Goal: Download file/media

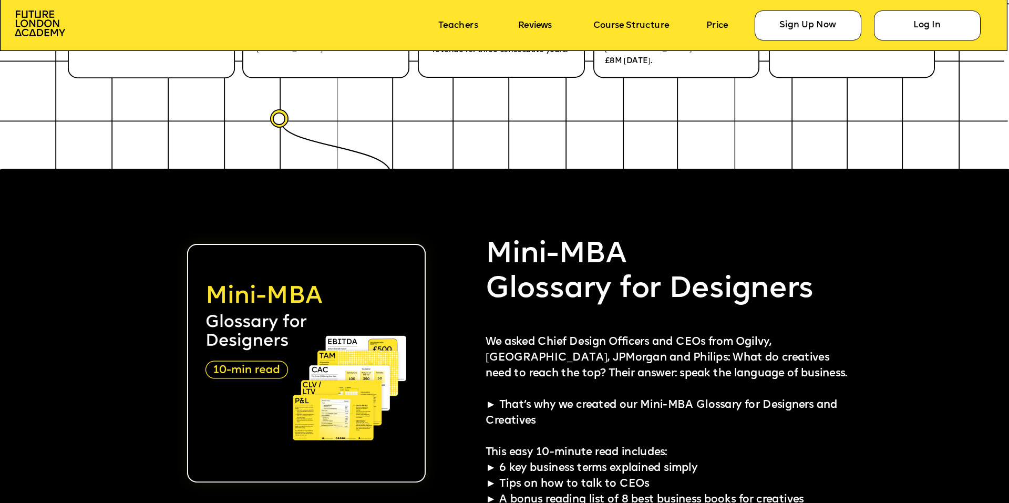
scroll to position [2522, 0]
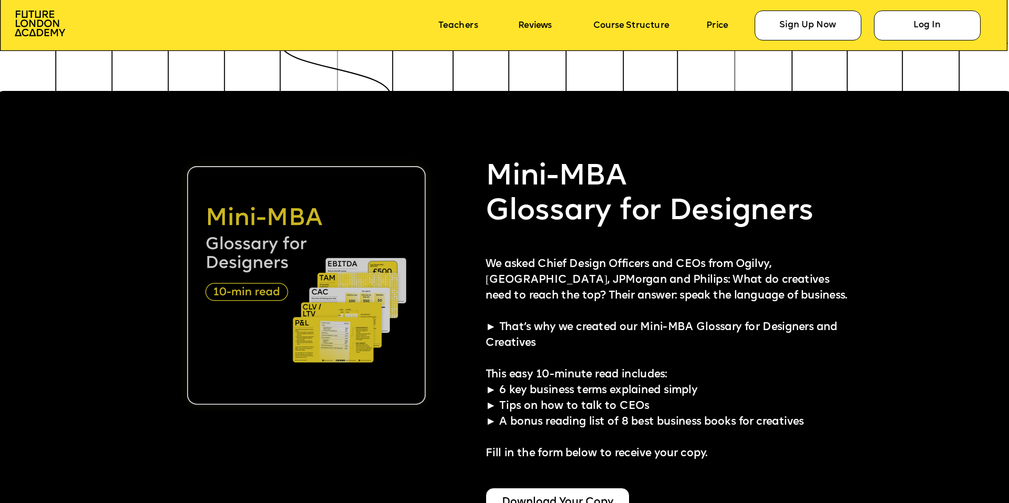
click at [403, 301] on img at bounding box center [306, 285] width 239 height 239
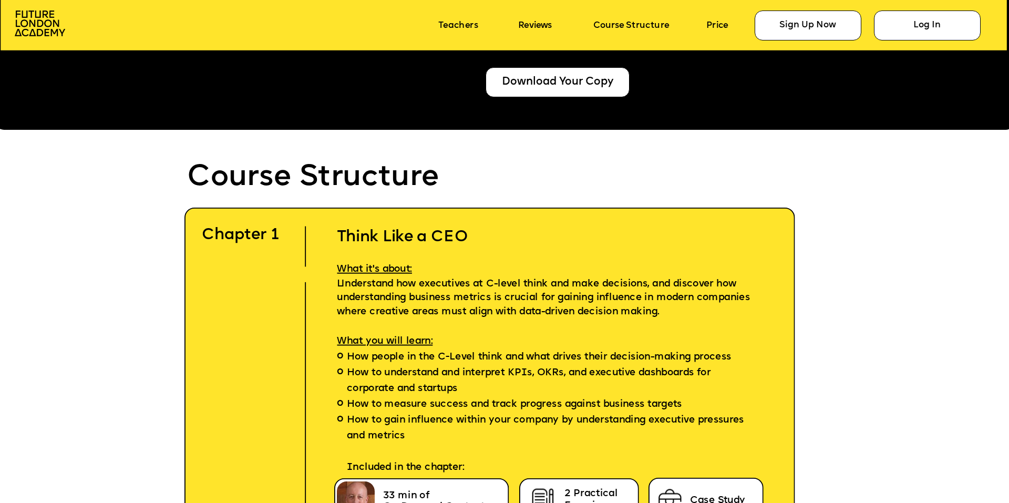
scroll to position [2628, 0]
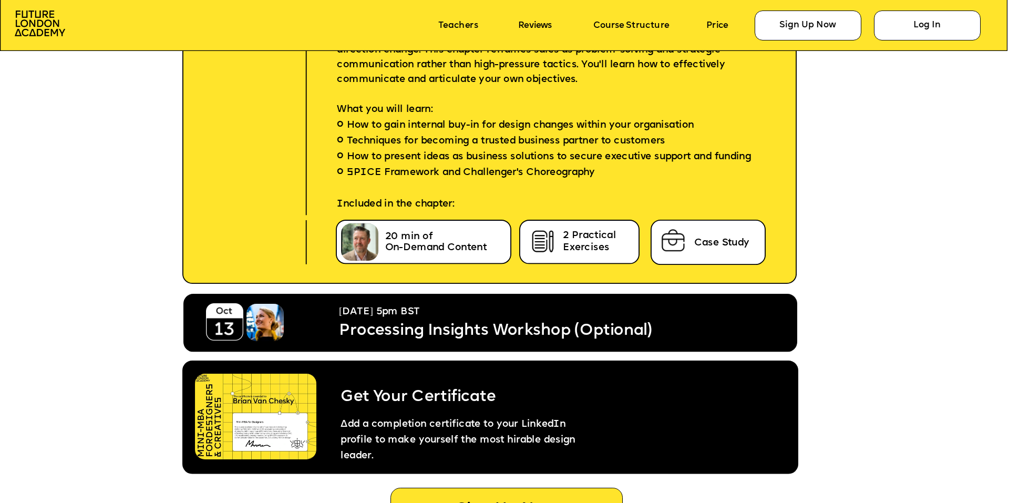
scroll to position [5465, 0]
